Goal: Task Accomplishment & Management: Use online tool/utility

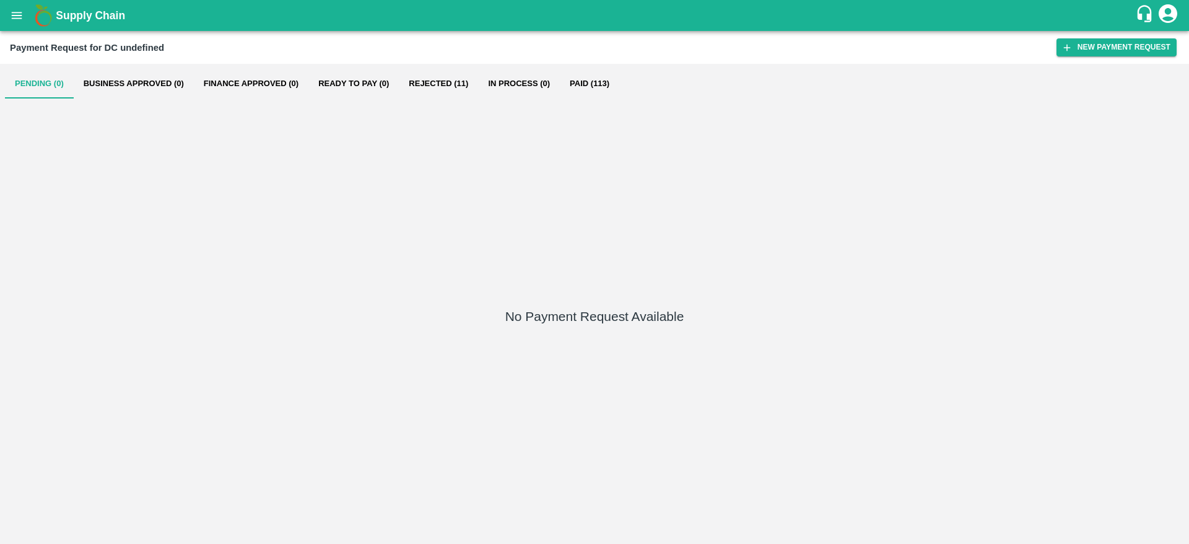
click at [8, 15] on button "open drawer" at bounding box center [16, 15] width 28 height 28
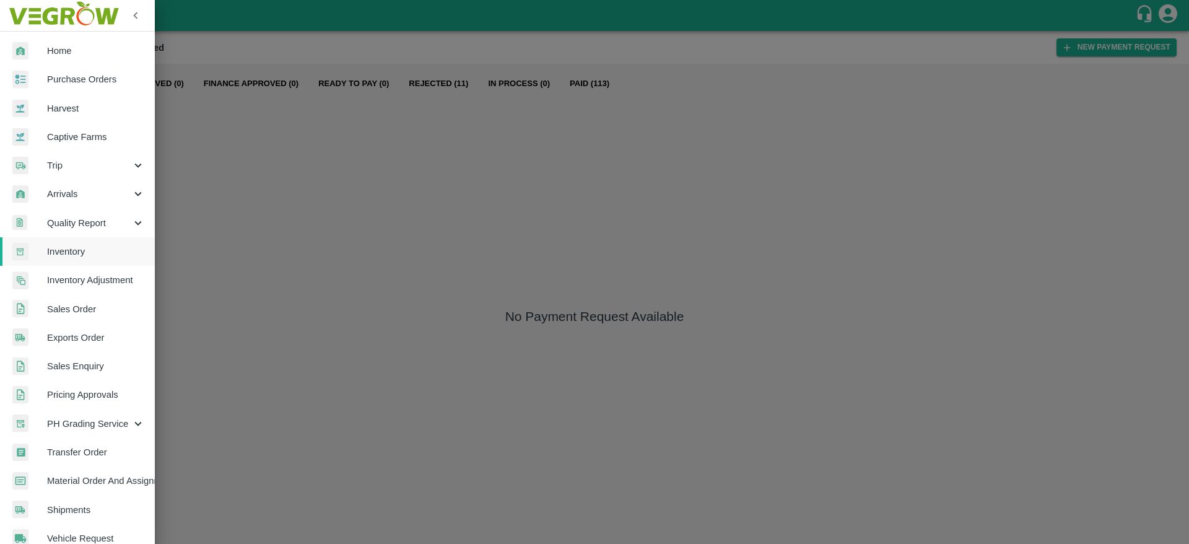
click at [76, 250] on span "Inventory" at bounding box center [96, 252] width 98 height 14
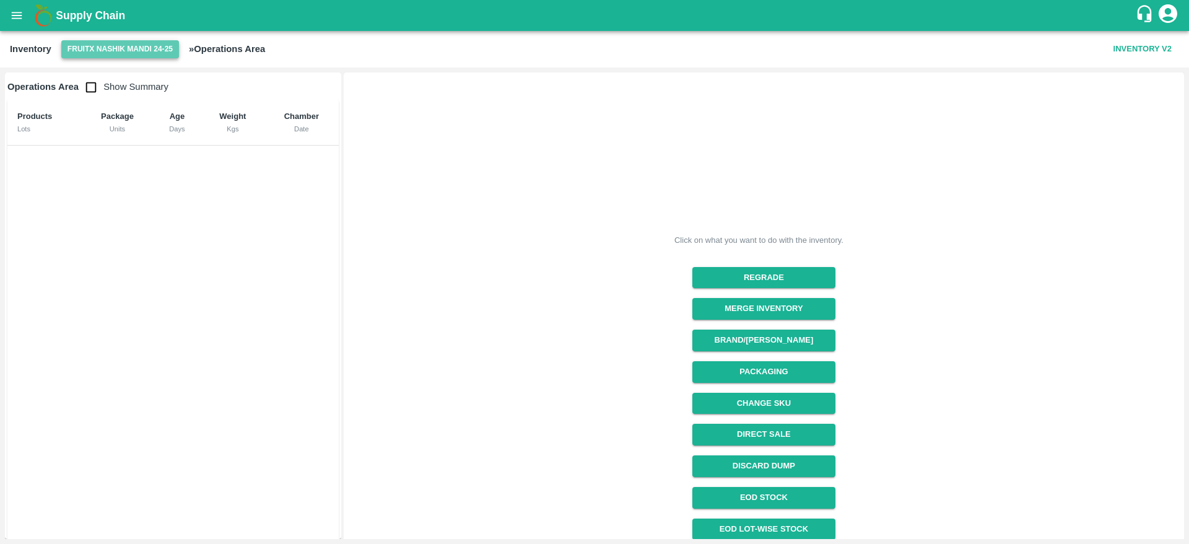
click at [155, 57] on button "FruitX Nashik Mandi 24-25" at bounding box center [120, 49] width 118 height 18
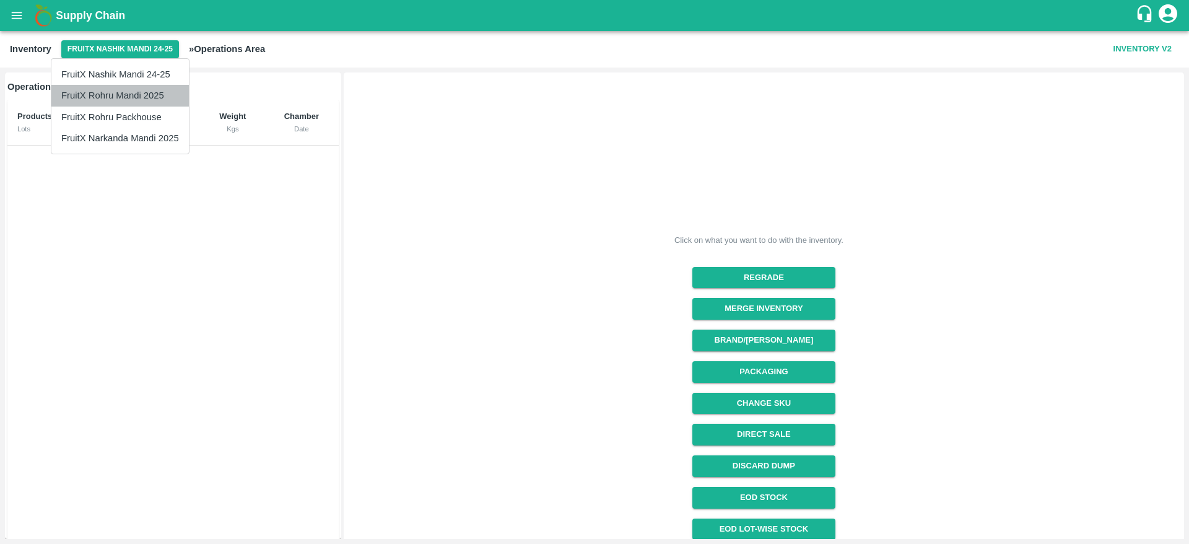
click at [149, 95] on li "FruitX Rohru Mandi 2025" at bounding box center [119, 95] width 137 height 21
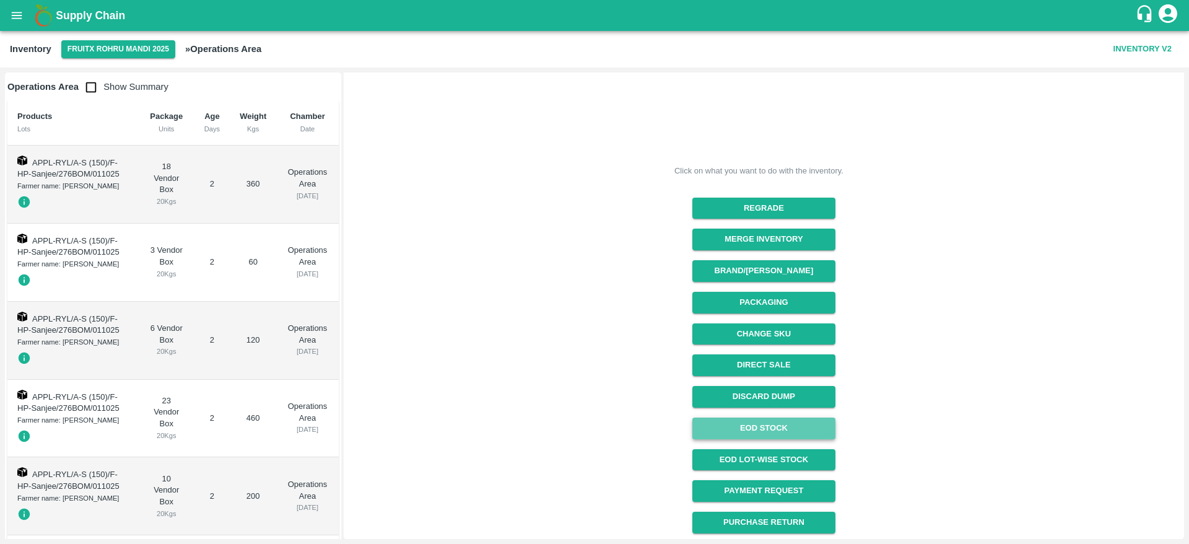
click at [769, 422] on link "EOD Stock" at bounding box center [763, 428] width 143 height 22
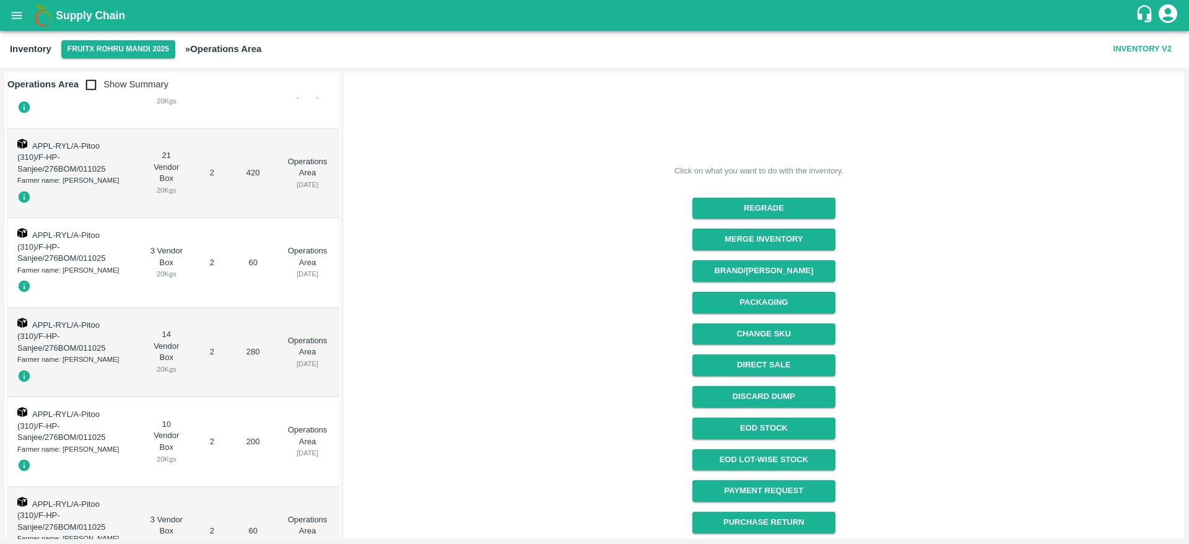
scroll to position [4389, 0]
click at [27, 376] on icon "button" at bounding box center [25, 377] width 12 height 12
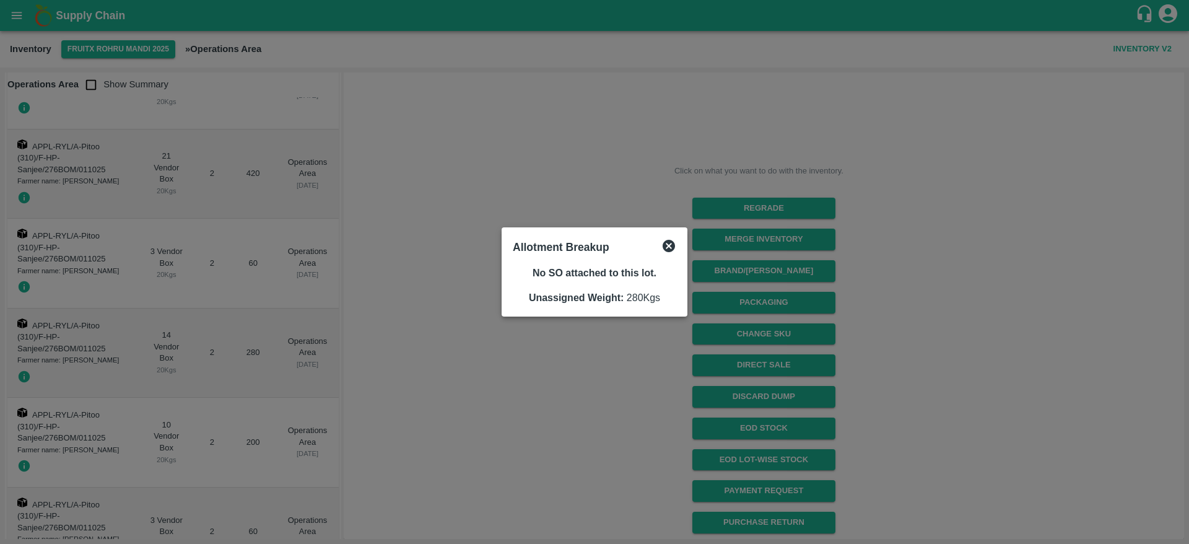
click at [671, 244] on icon at bounding box center [668, 245] width 15 height 15
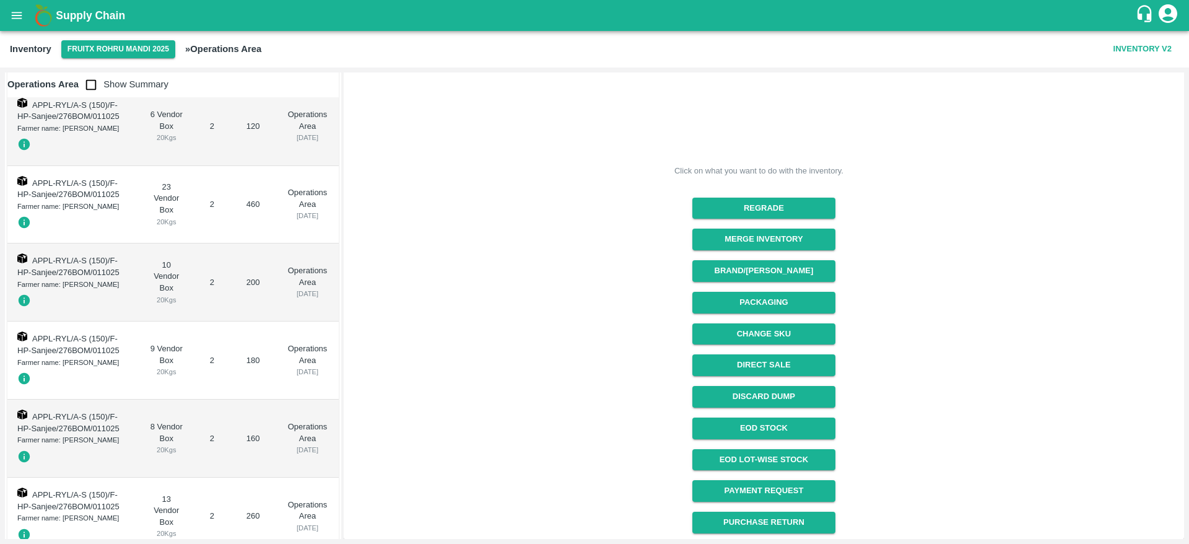
scroll to position [0, 0]
